Goal: Navigation & Orientation: Find specific page/section

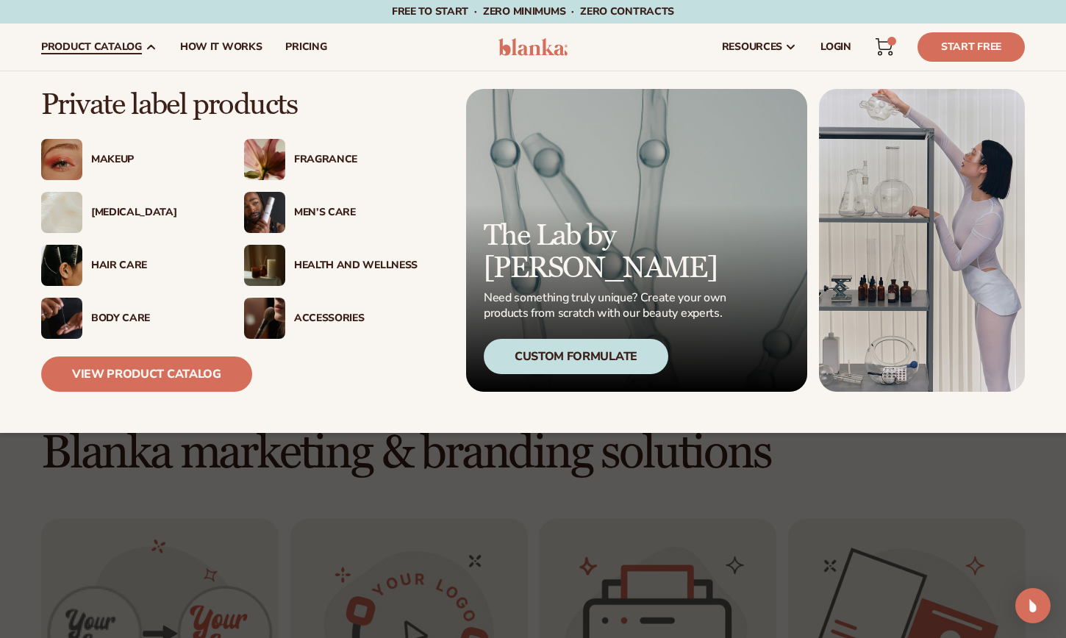
click at [106, 155] on div "Makeup" at bounding box center [153, 160] width 124 height 12
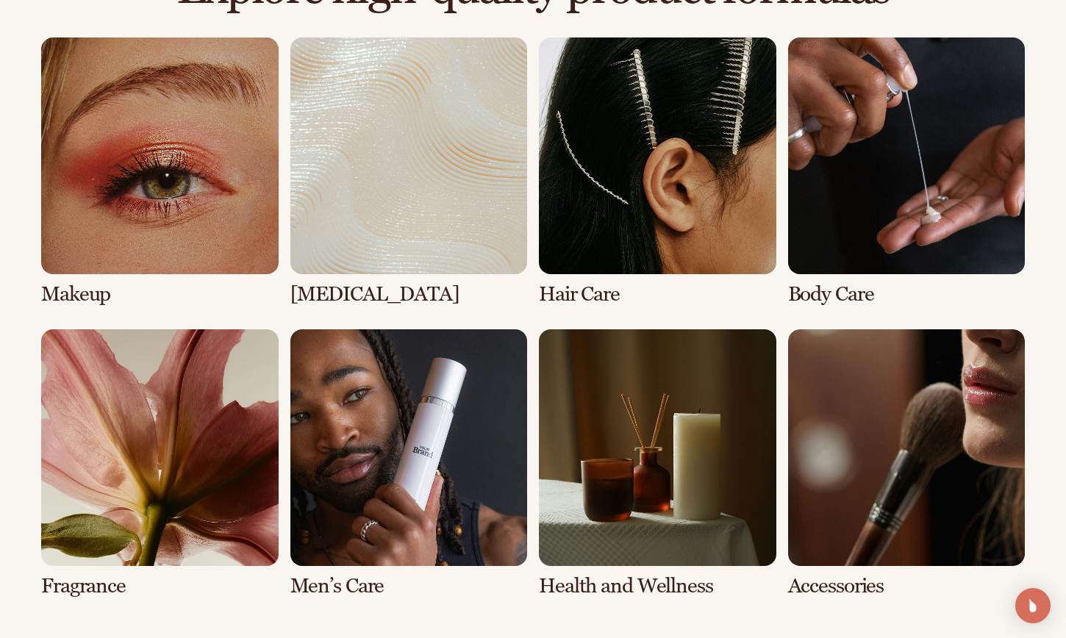
scroll to position [1070, 0]
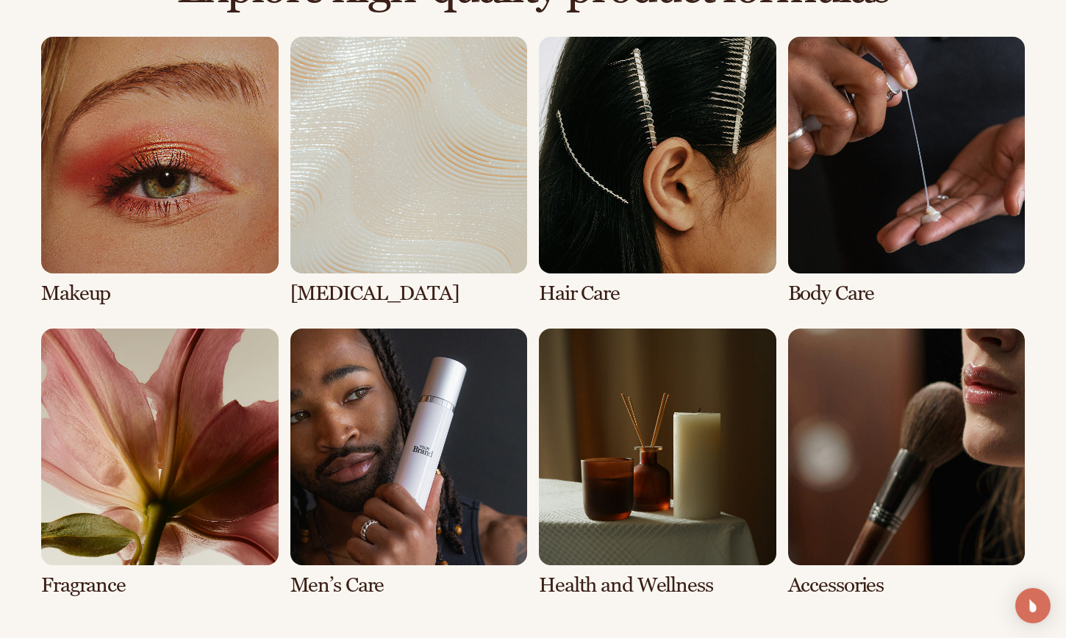
click at [892, 193] on link "4 / 8" at bounding box center [906, 171] width 237 height 268
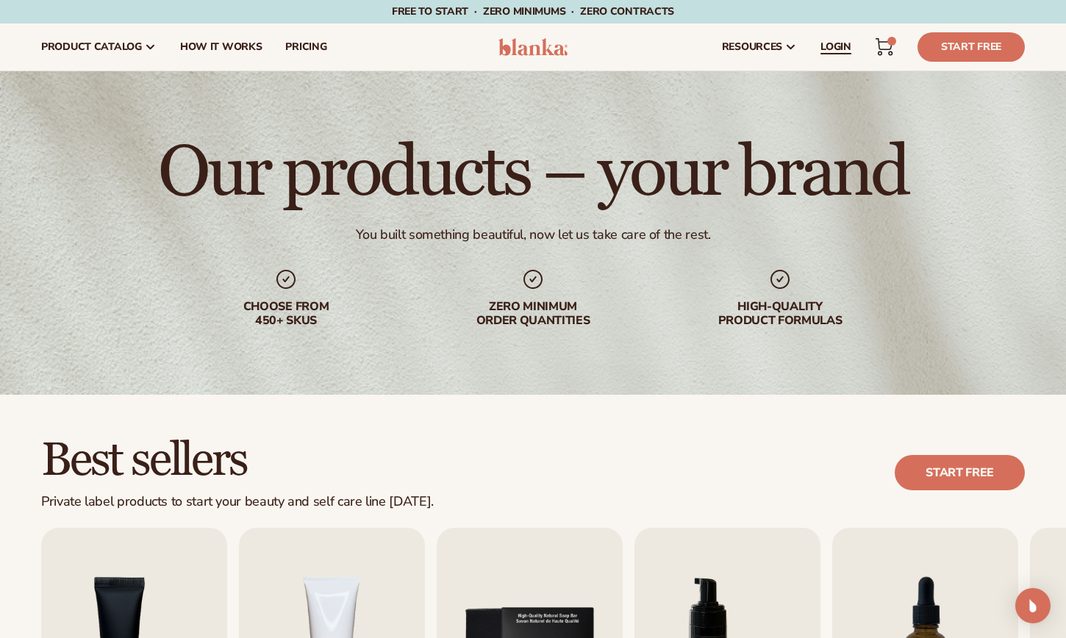
click at [841, 43] on span "LOGIN" at bounding box center [836, 47] width 31 height 12
